Goal: Task Accomplishment & Management: Manage account settings

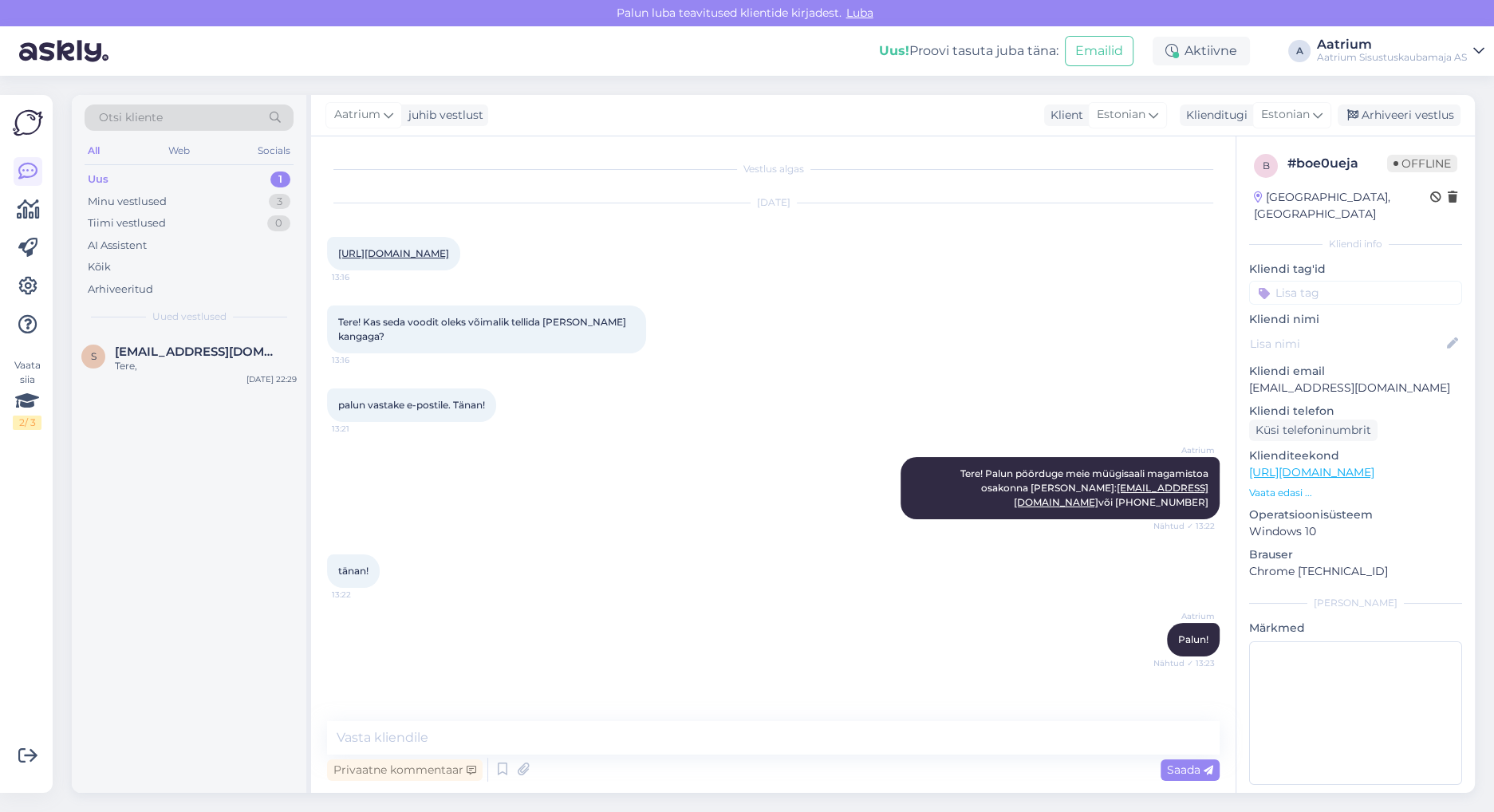
click at [255, 565] on div "s [EMAIL_ADDRESS][DOMAIN_NAME] Tere, [DATE] 22:29" at bounding box center [189, 563] width 235 height 459
click at [1369, 115] on div "Arhiveeri vestlus" at bounding box center [1400, 115] width 123 height 22
click at [147, 371] on div "Tere," at bounding box center [206, 366] width 182 height 15
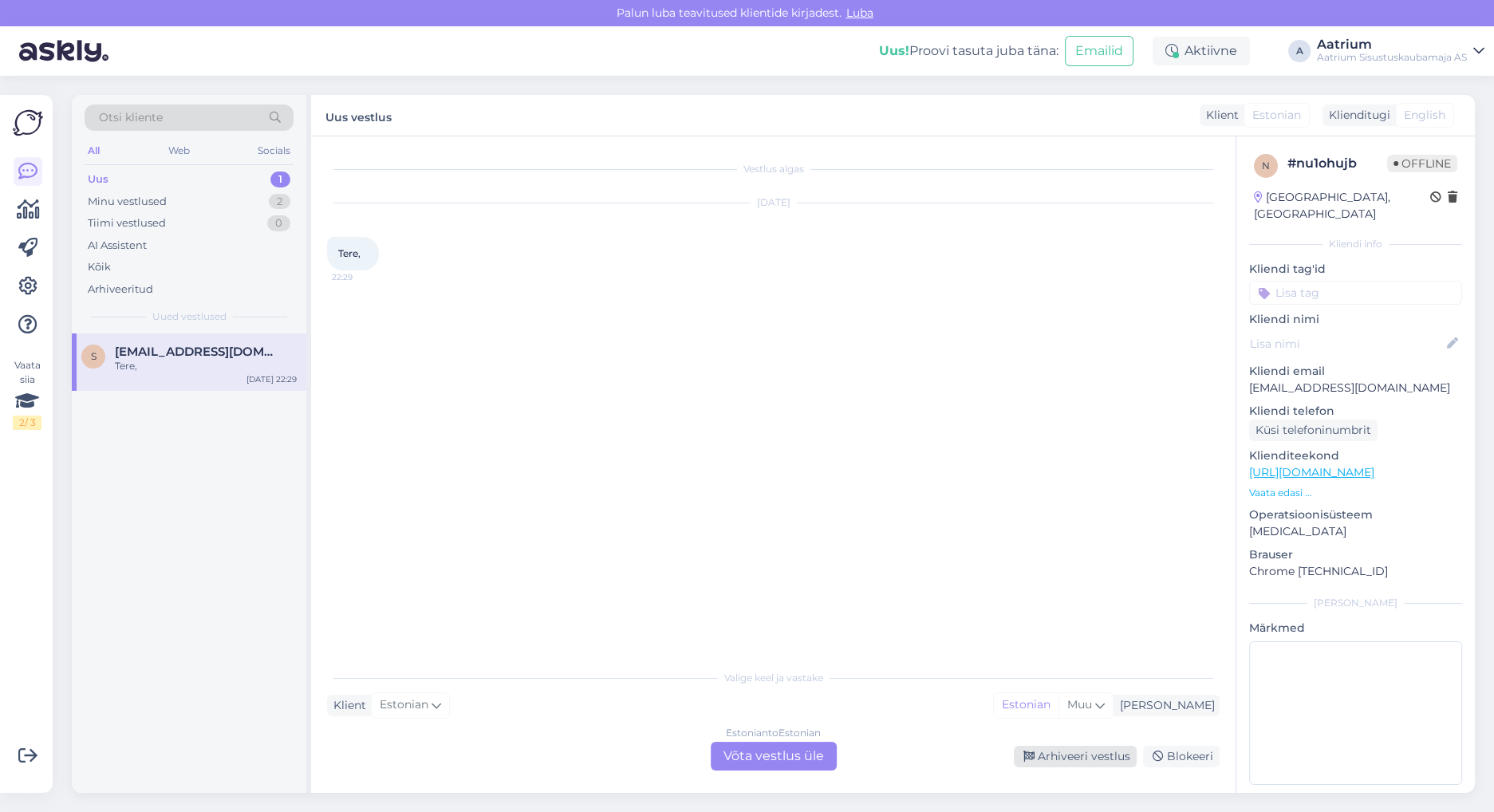
click at [1095, 759] on div "Arhiveeri vestlus" at bounding box center [1075, 757] width 123 height 22
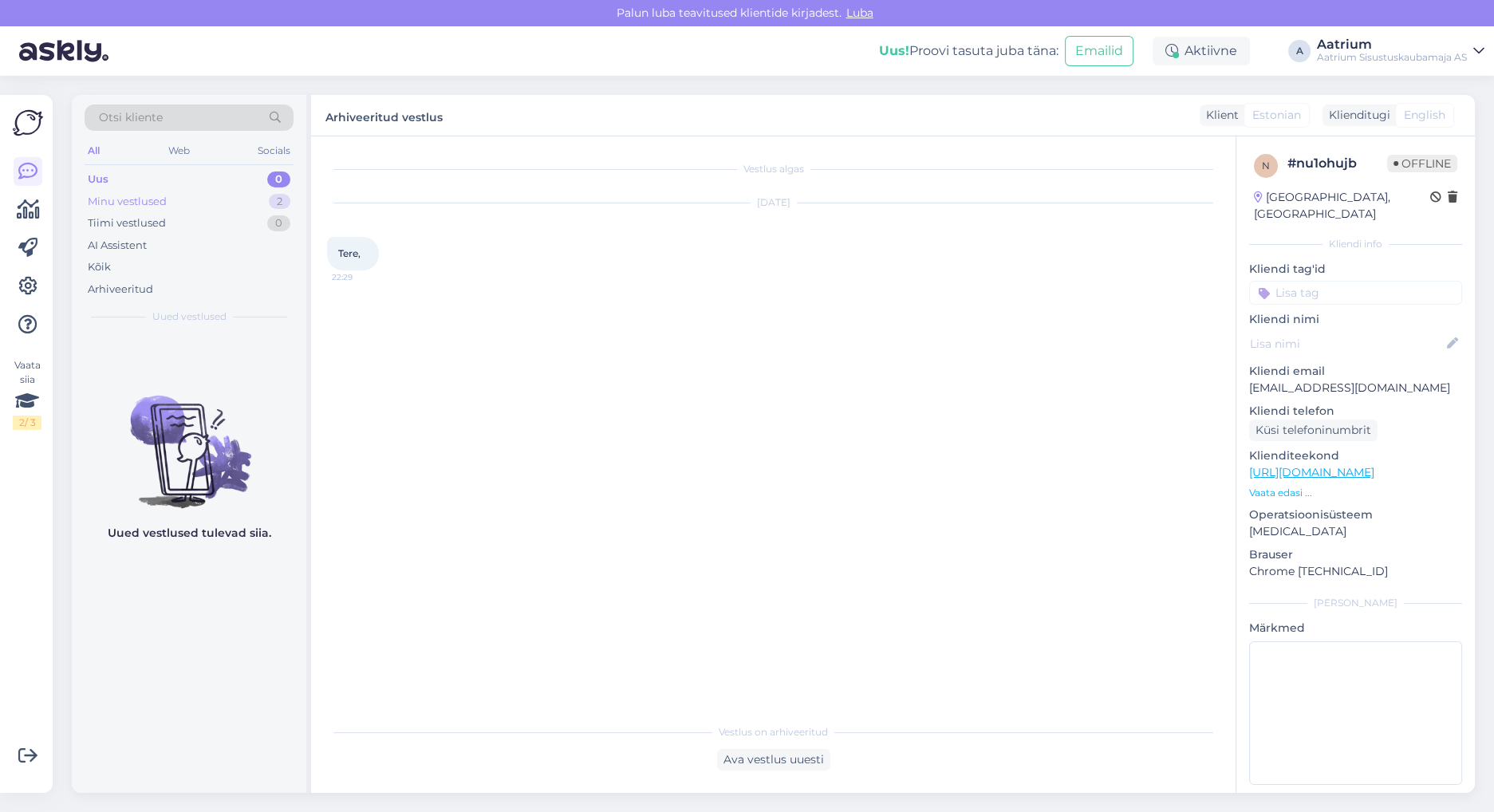
click at [127, 205] on div "Minu vestlused" at bounding box center [127, 202] width 79 height 16
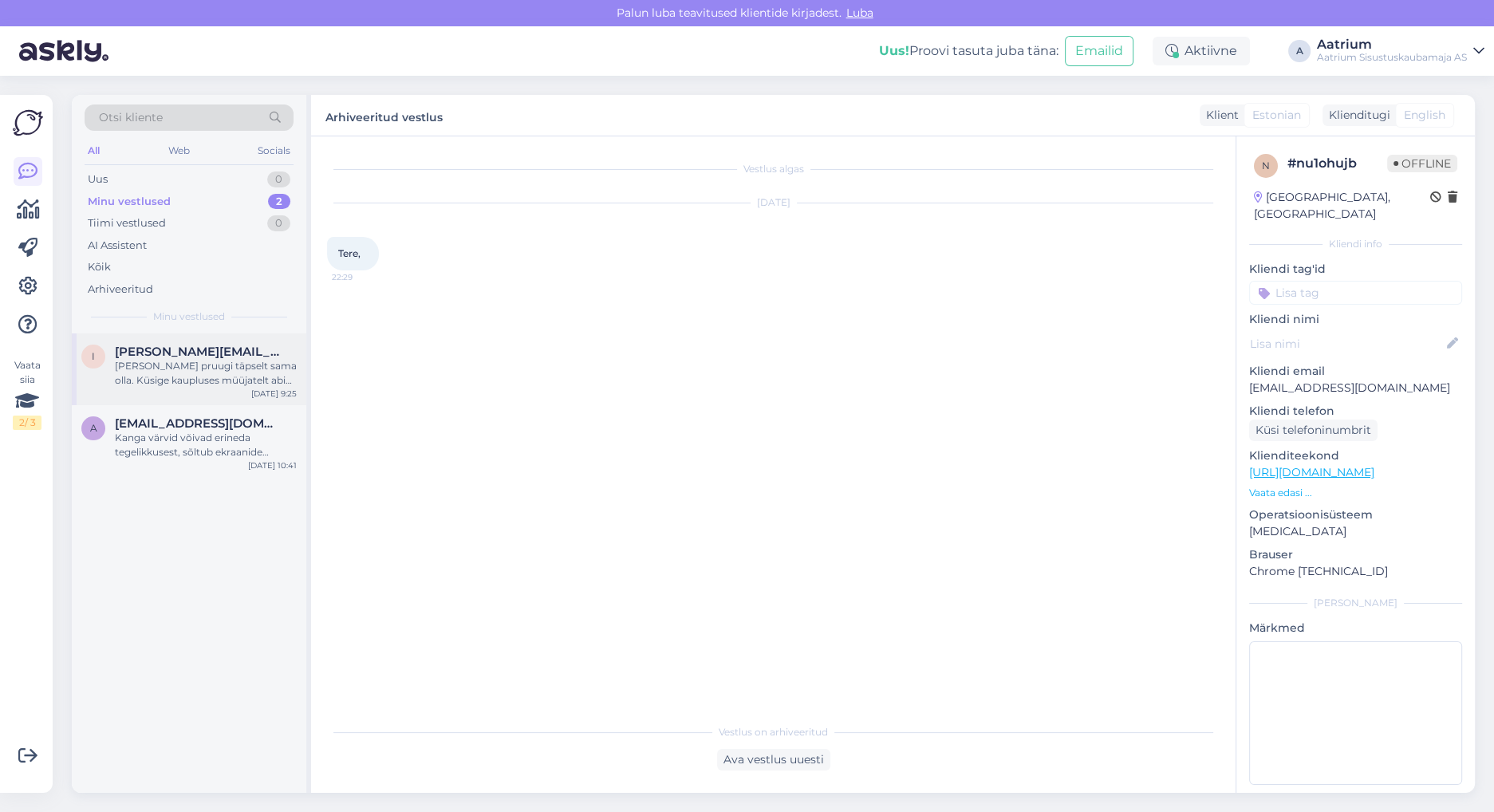
click at [205, 376] on div "[PERSON_NAME] pruugi täpselt sama olla. Küsige kaupluses müüjatelt abi toodete …" at bounding box center [206, 373] width 182 height 29
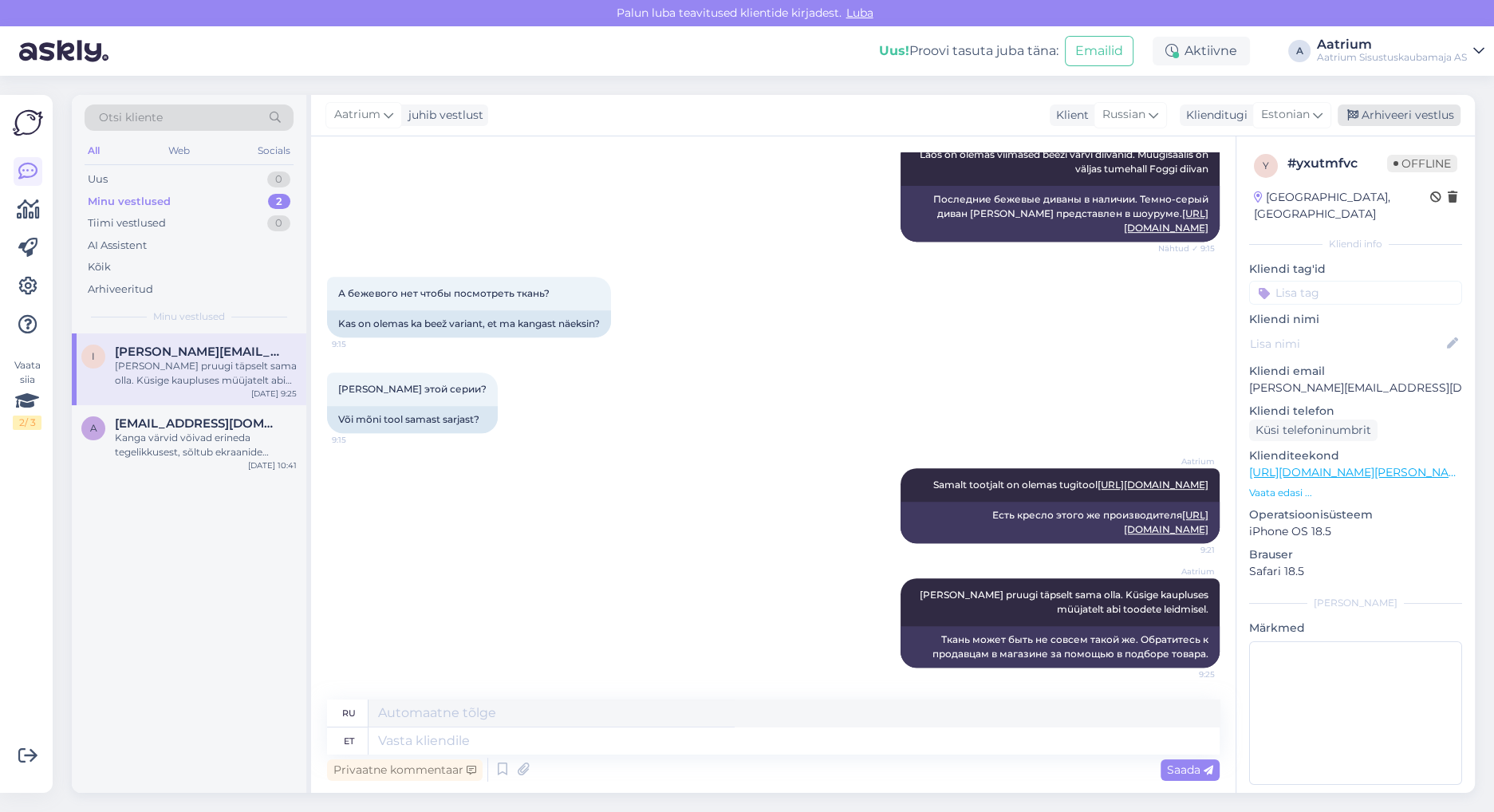
click at [1426, 114] on div "Arhiveeri vestlus" at bounding box center [1400, 115] width 123 height 22
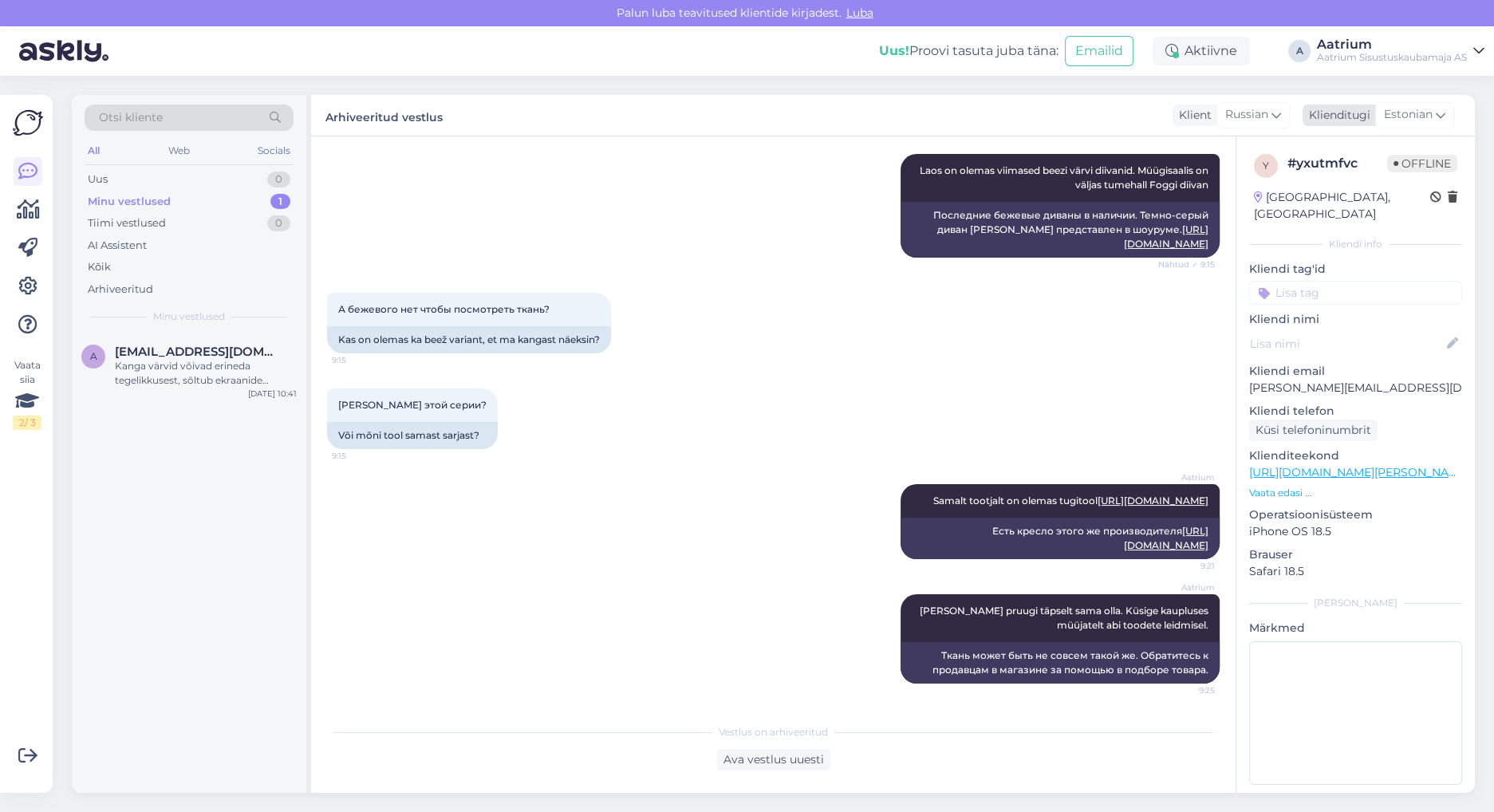
scroll to position [968, 0]
click at [166, 373] on div "Kanga värvid võivad erineda tegelikkusest, sõltub ekraanide seadistustest jne." at bounding box center [206, 373] width 182 height 29
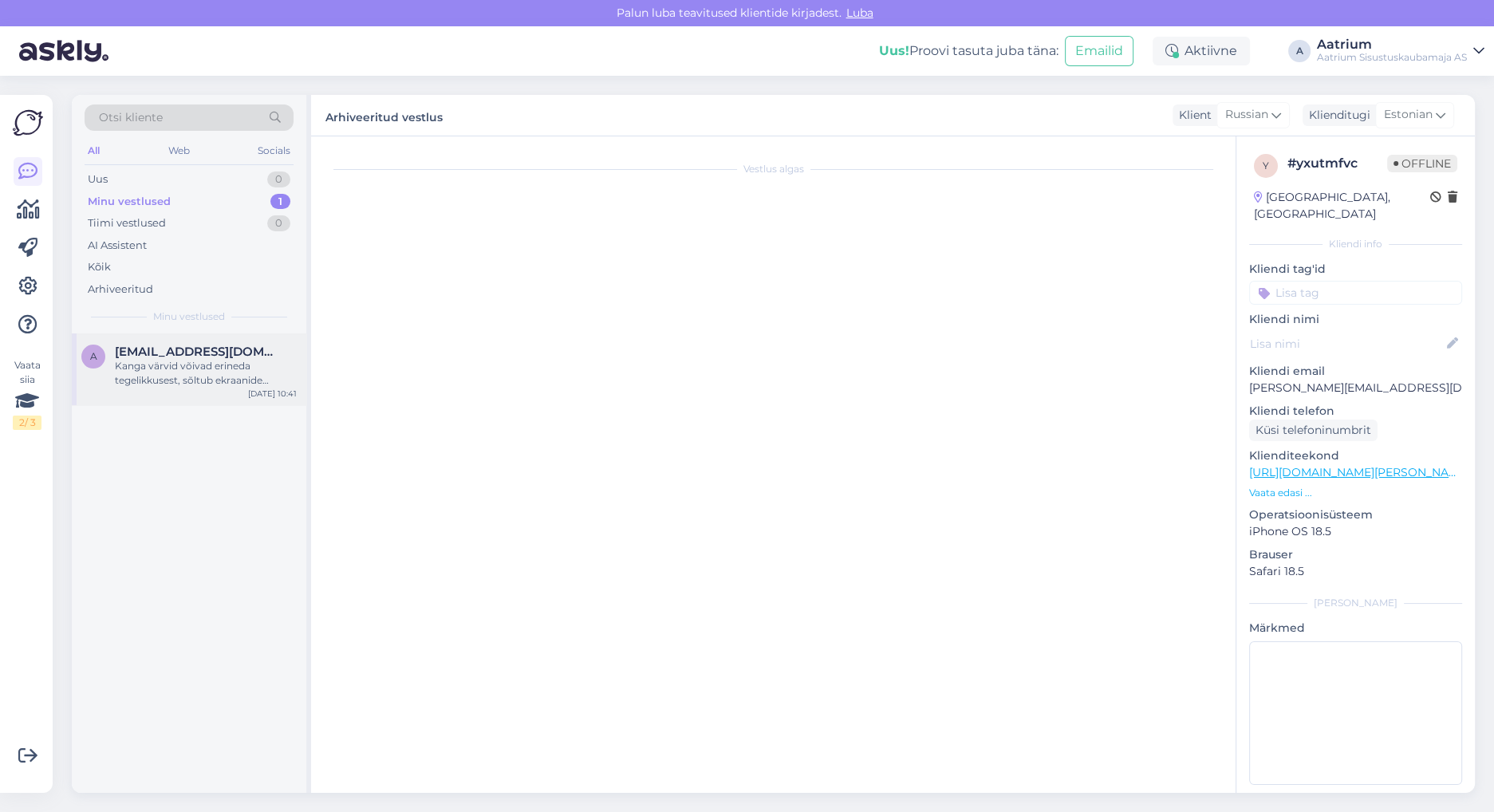
scroll to position [176, 0]
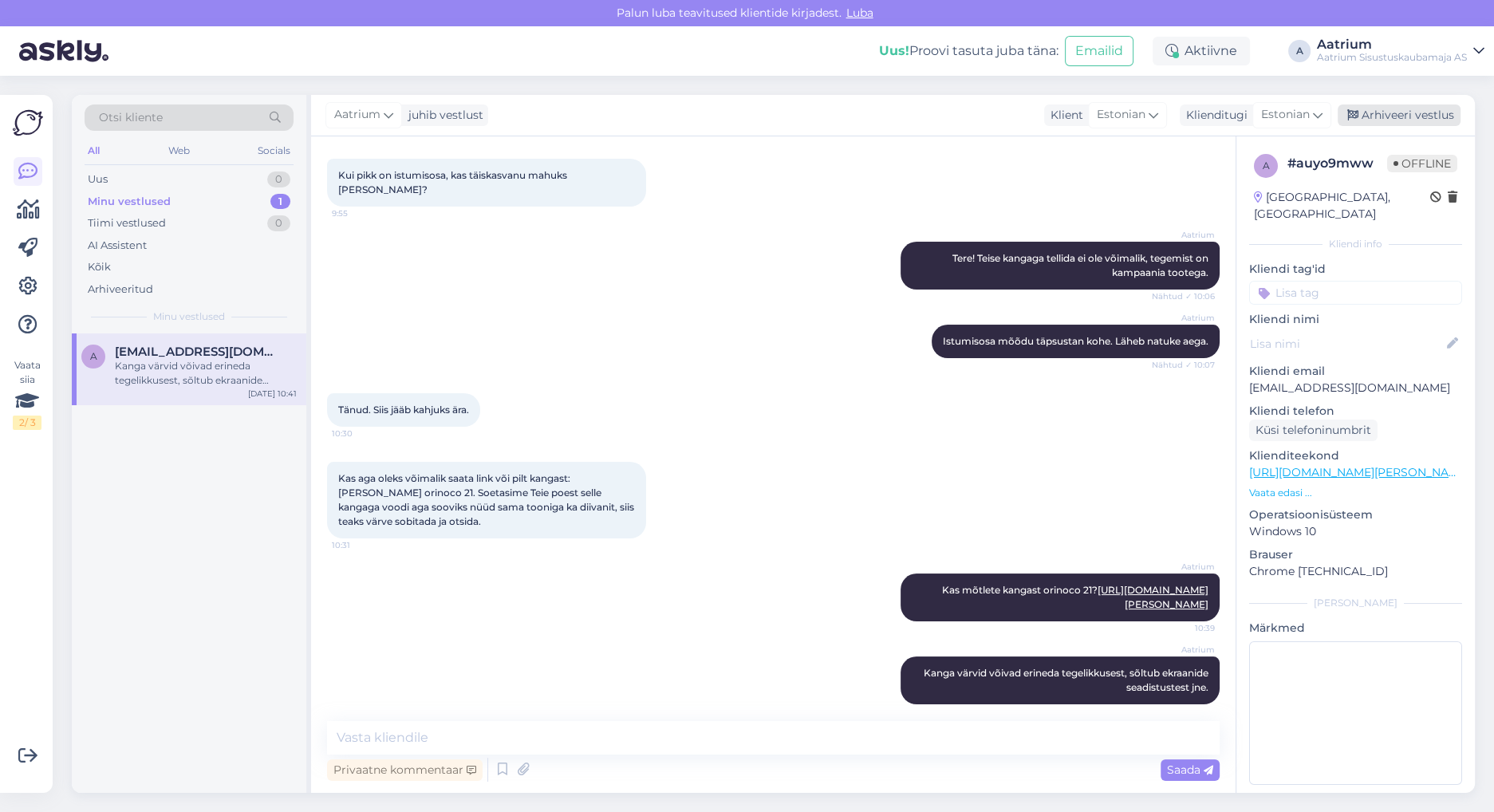
click at [1439, 120] on div "Arhiveeri vestlus" at bounding box center [1400, 115] width 123 height 22
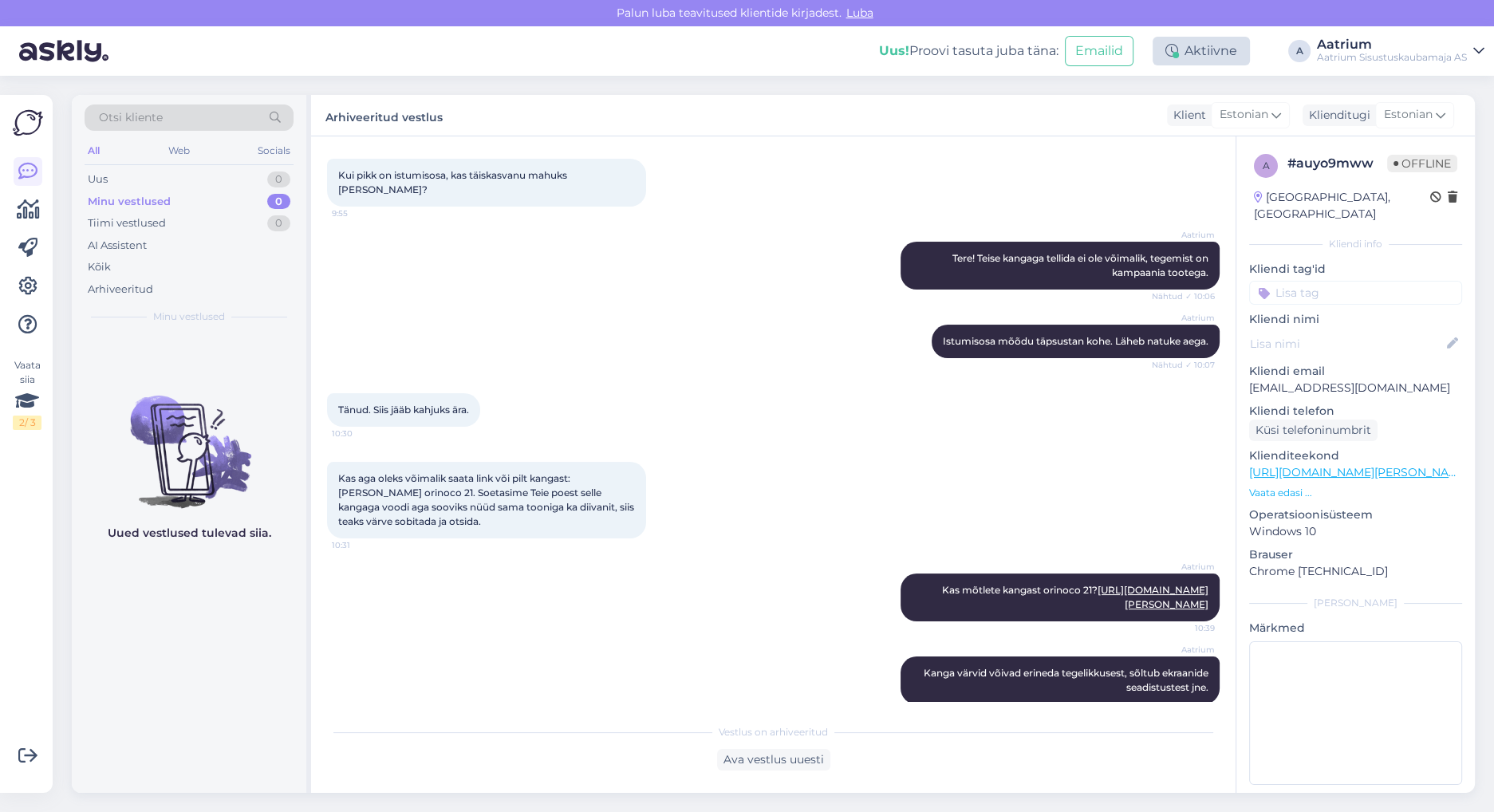
click at [1207, 55] on div "Aktiivne" at bounding box center [1201, 50] width 97 height 29
click at [1101, 122] on button "15 minutit" at bounding box center [1105, 125] width 68 height 17
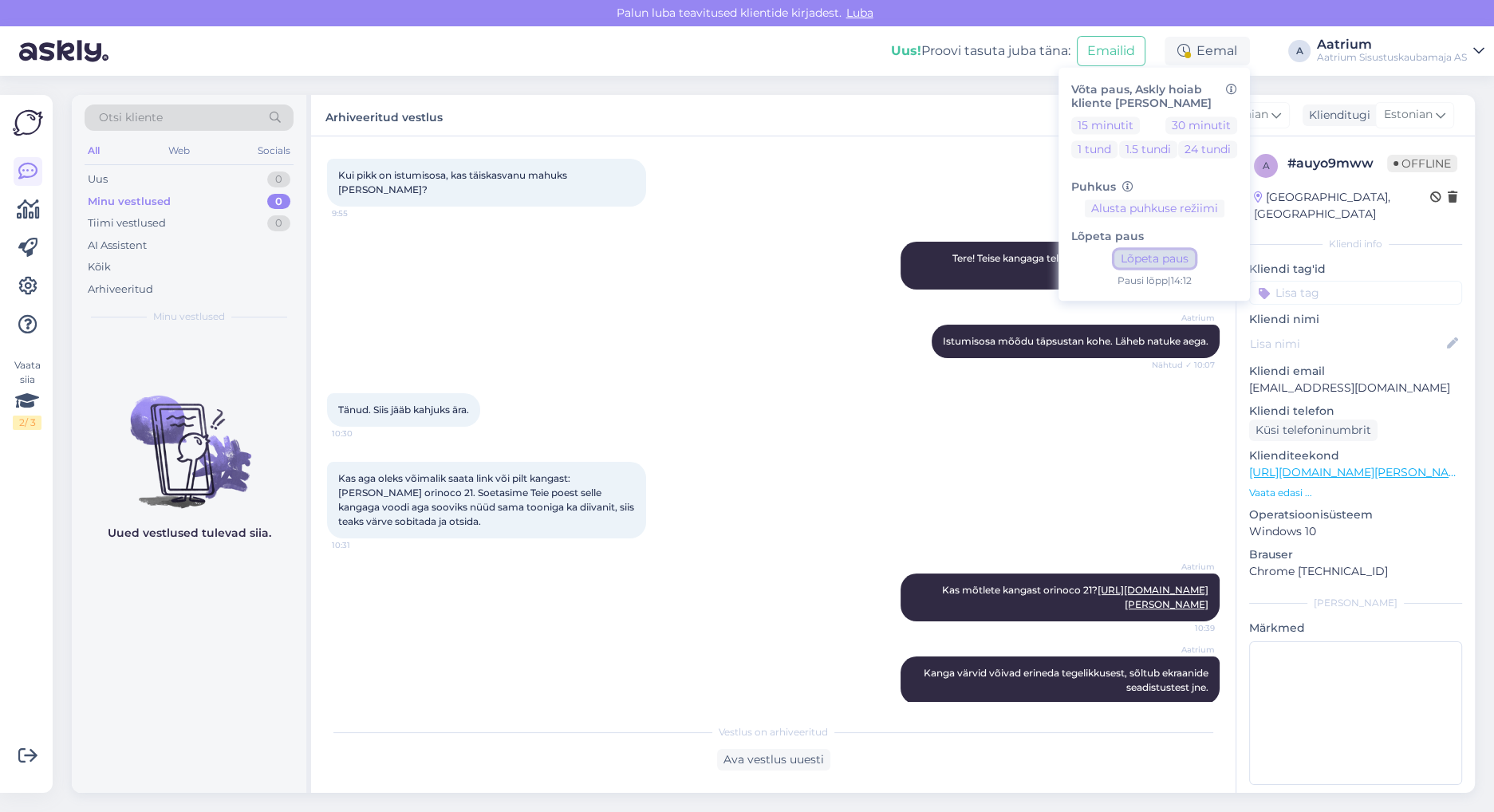
click at [1180, 260] on button "Lõpeta paus" at bounding box center [1154, 259] width 81 height 17
